Goal: Task Accomplishment & Management: Use online tool/utility

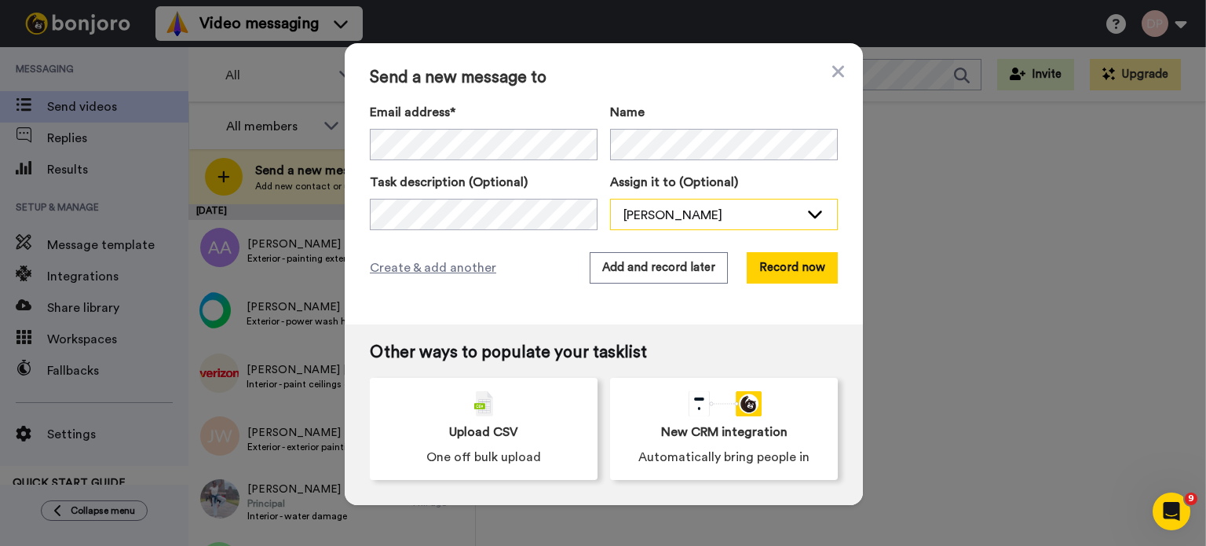
click at [676, 215] on div "[PERSON_NAME]" at bounding box center [711, 215] width 176 height 19
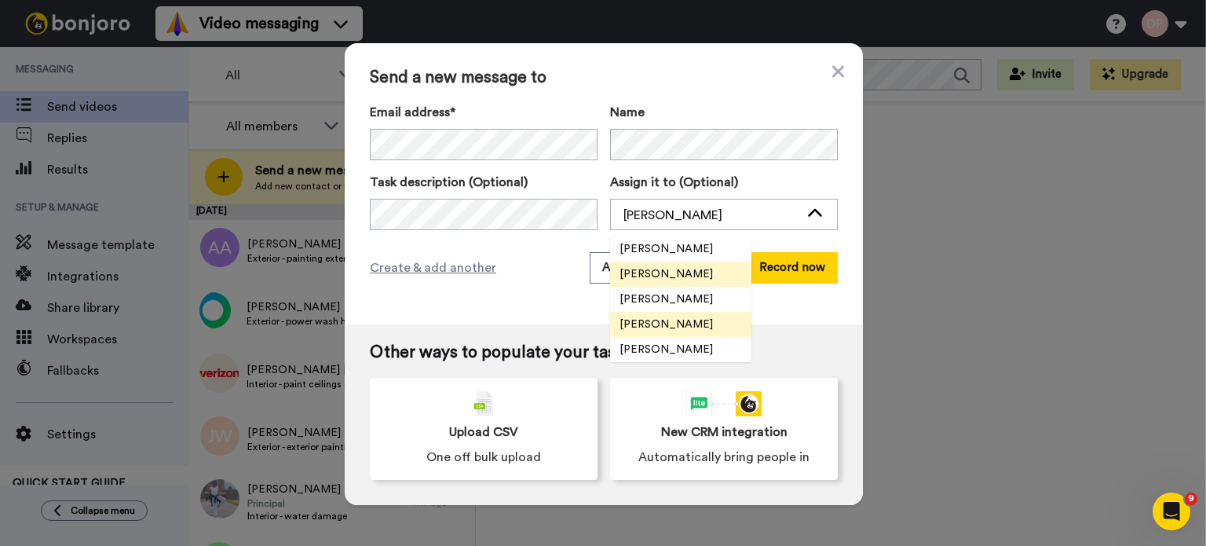
click at [658, 320] on span "[PERSON_NAME]" at bounding box center [666, 324] width 112 height 16
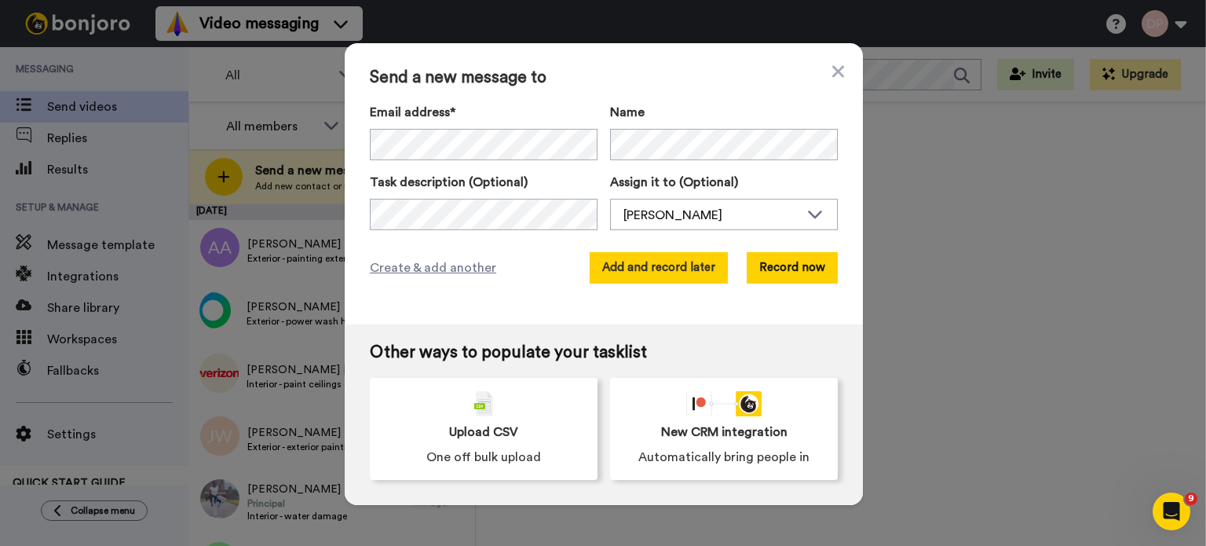
click at [660, 265] on button "Add and record later" at bounding box center [659, 267] width 138 height 31
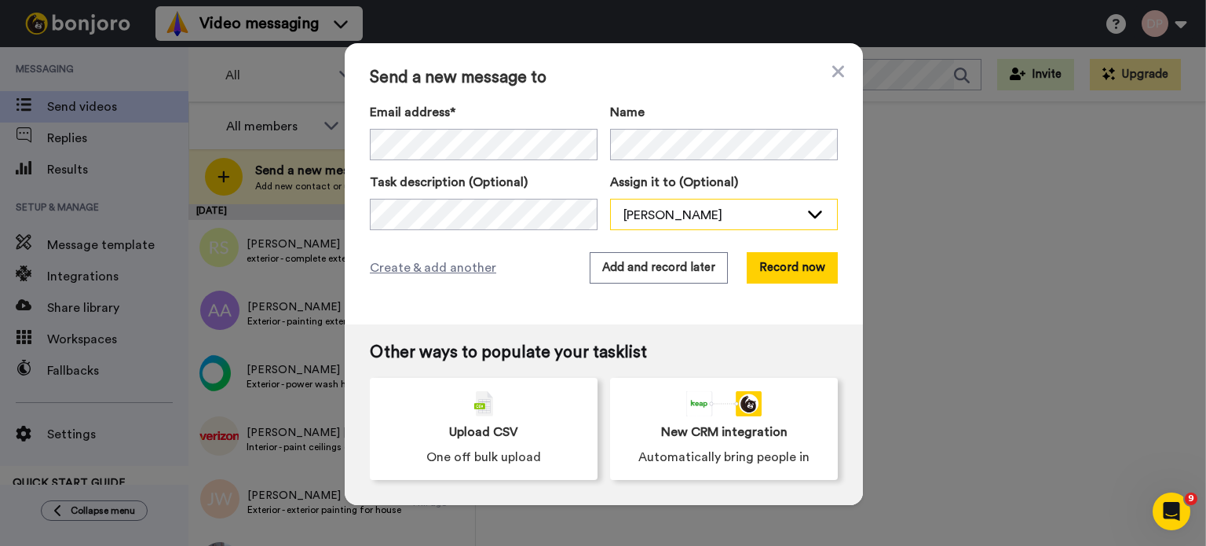
click at [708, 217] on div "[PERSON_NAME]" at bounding box center [711, 215] width 176 height 19
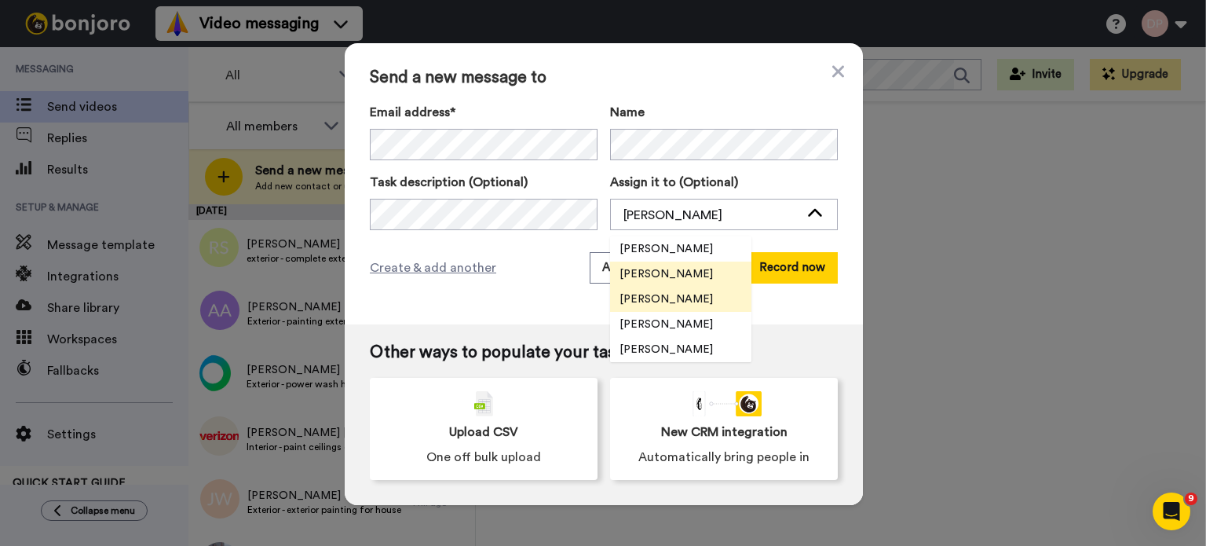
click at [678, 304] on span "[PERSON_NAME]" at bounding box center [666, 299] width 112 height 16
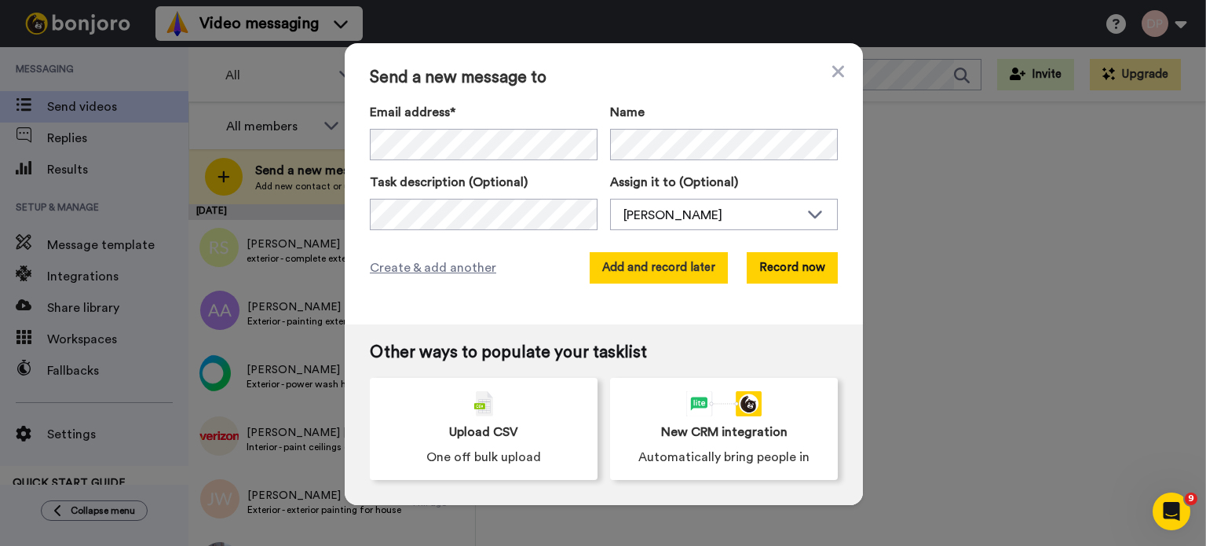
click at [650, 275] on button "Add and record later" at bounding box center [659, 267] width 138 height 31
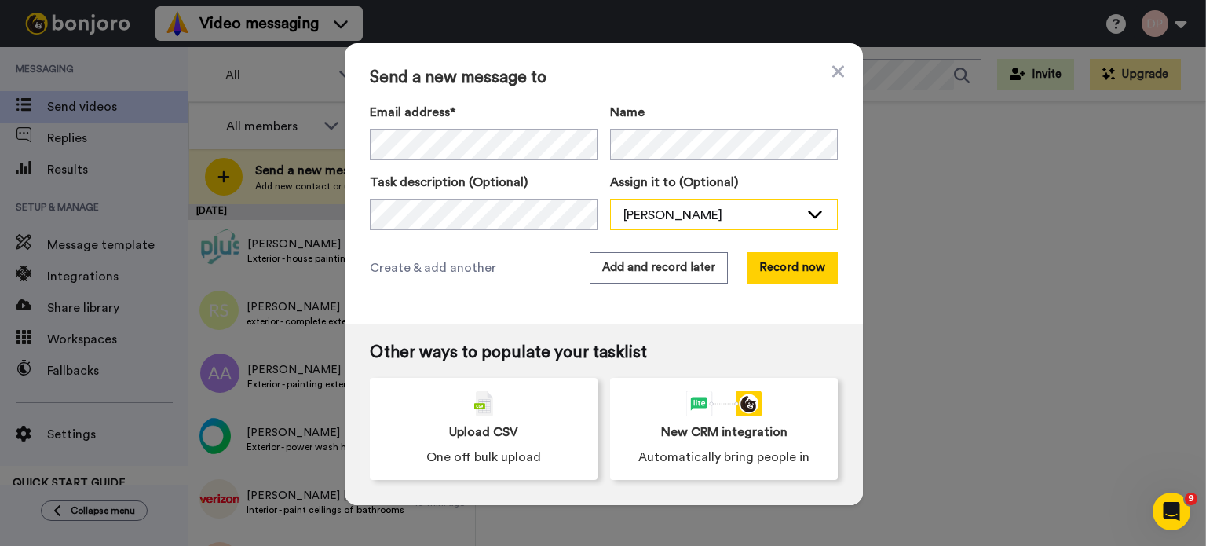
click at [667, 217] on div "[PERSON_NAME]" at bounding box center [711, 215] width 176 height 19
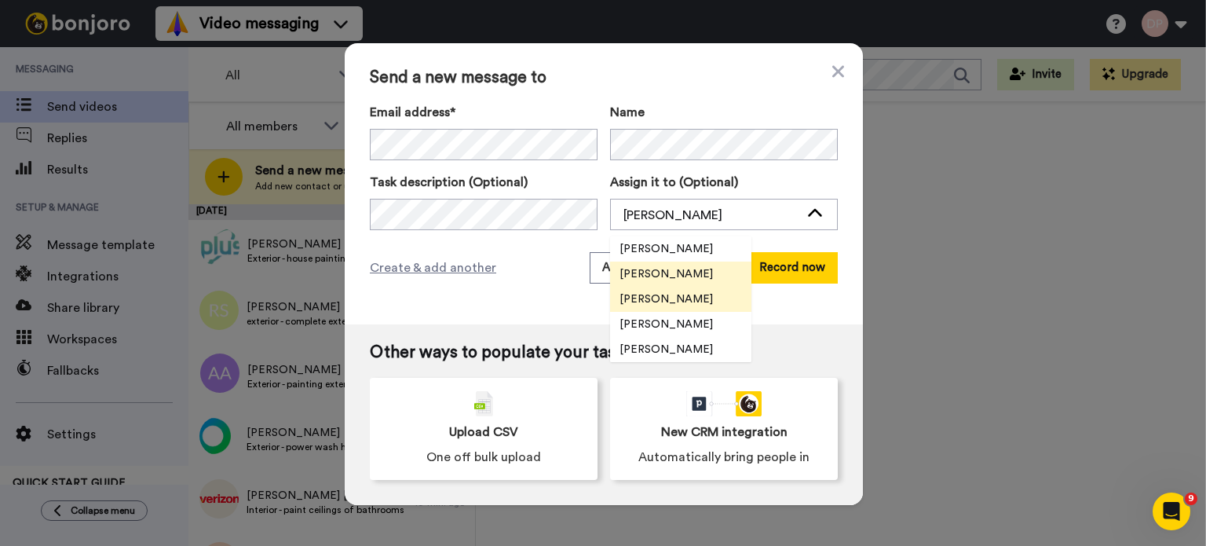
click at [666, 302] on span "[PERSON_NAME]" at bounding box center [666, 299] width 112 height 16
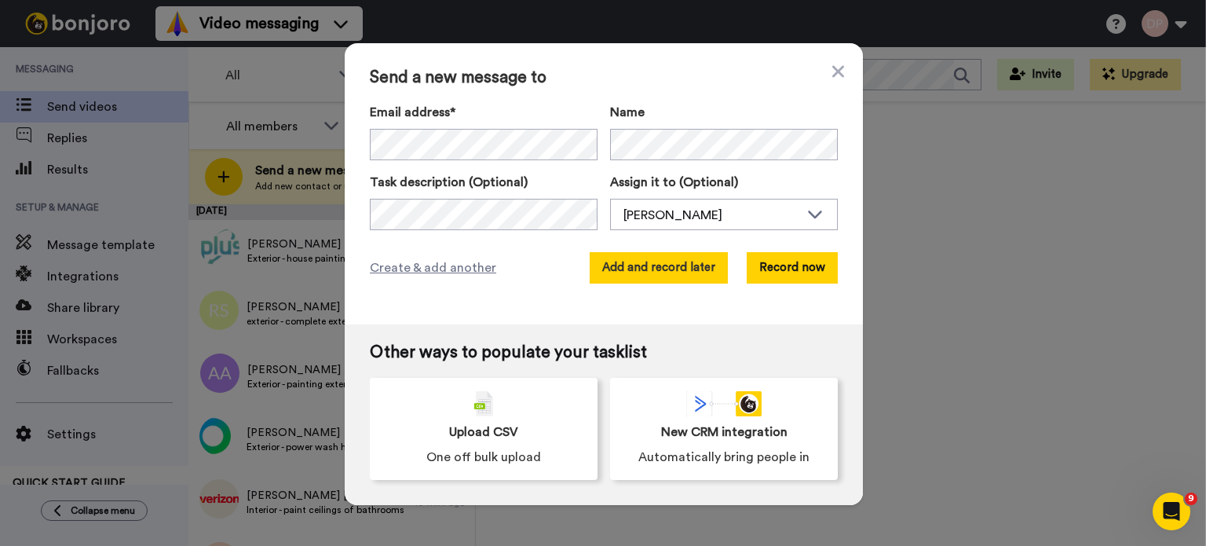
click at [655, 265] on button "Add and record later" at bounding box center [659, 267] width 138 height 31
